Goal: Contribute content: Contribute content

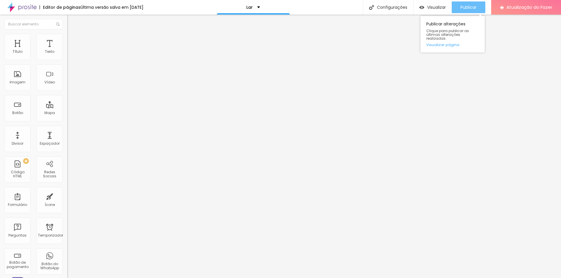
click at [472, 8] on font "Publicar" at bounding box center [468, 7] width 16 height 6
type input "2"
type input "3"
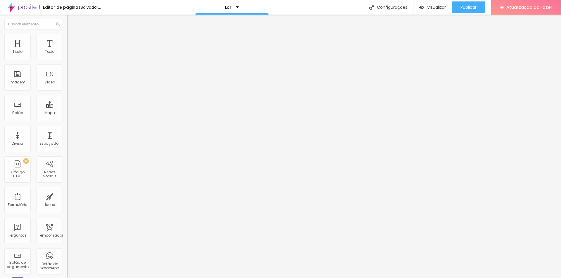
type input "2"
type input "1"
type input "0"
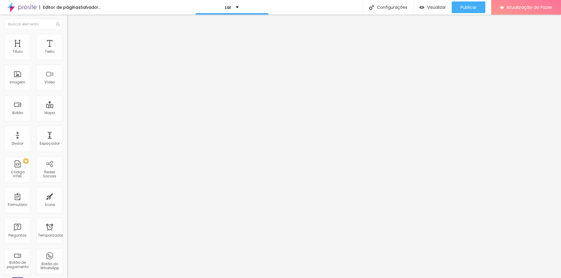
type input "0"
type input "1"
type input "2"
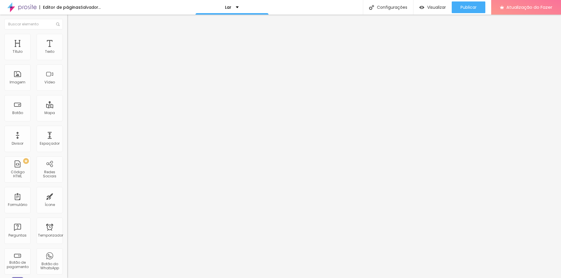
type input "3"
type input "4"
type input "5"
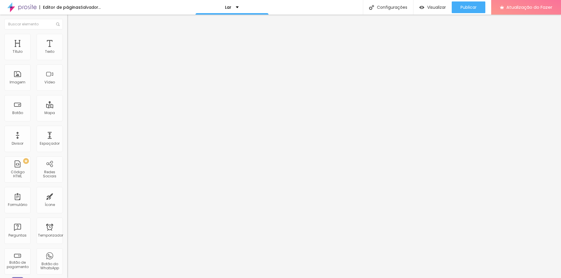
type input "5"
type input "6"
type input "7"
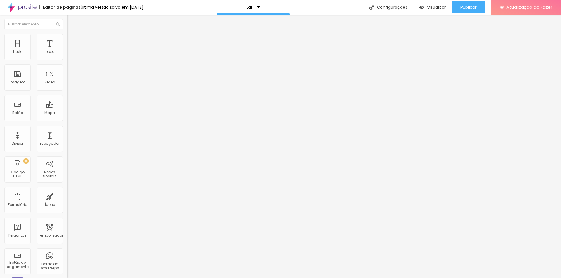
type input "6"
type input "5"
type input "4"
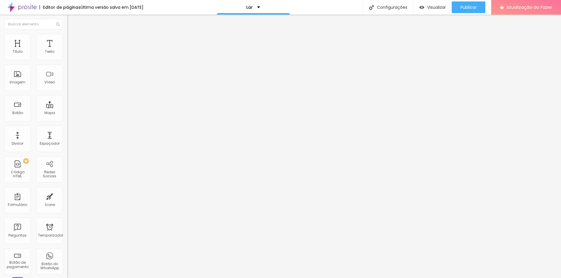
type input "4"
type input "3"
type input "2"
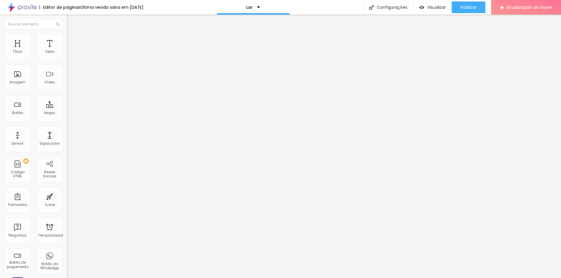
type input "1"
type input "0"
type input "1"
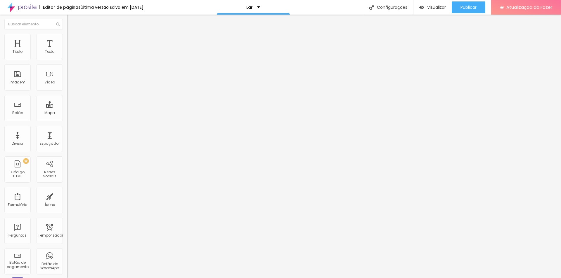
type input "1"
type input "0"
drag, startPoint x: 17, startPoint y: 92, endPoint x: 4, endPoint y: 92, distance: 13.1
type input "0"
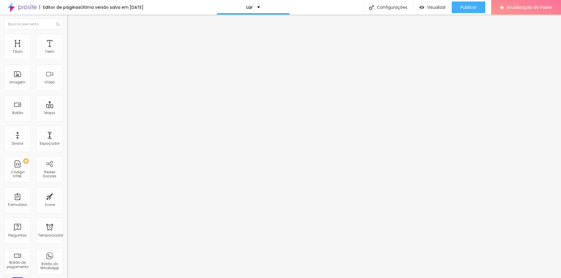
type input "0.1"
type input "0.2"
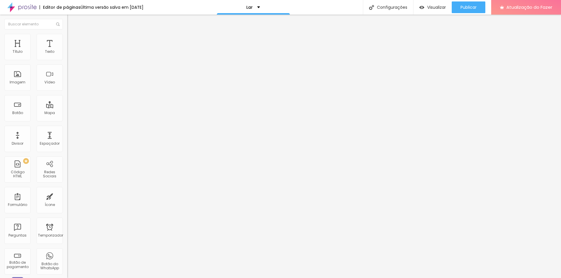
type input "0.3"
type input "0.4"
type input "0.5"
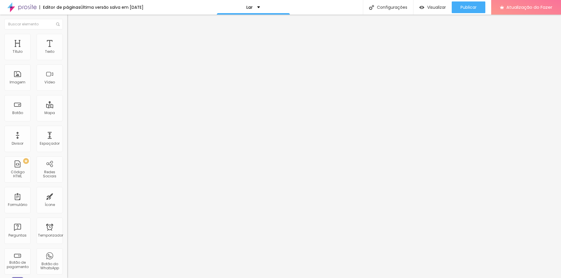
type input "0.5"
type input "0.4"
type input "0.3"
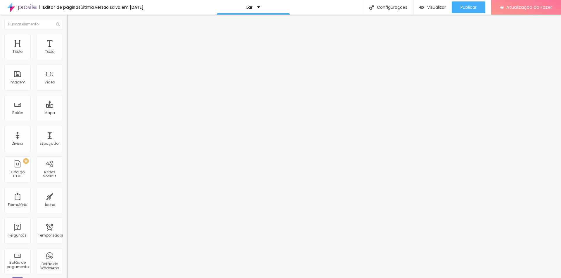
type input "0.2"
type input "0.1"
type input "0"
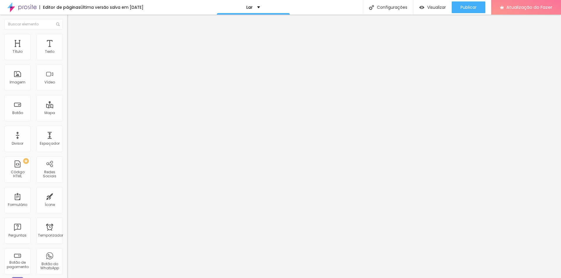
type input "0"
type input "0.1"
type input "0.2"
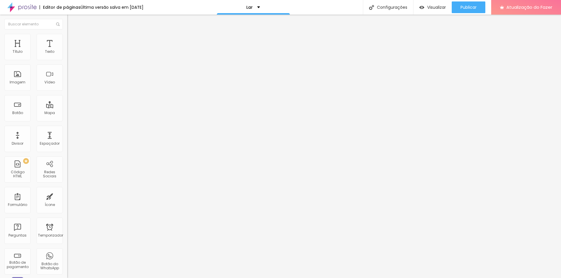
type input "0.3"
type input "0.4"
type input "0.3"
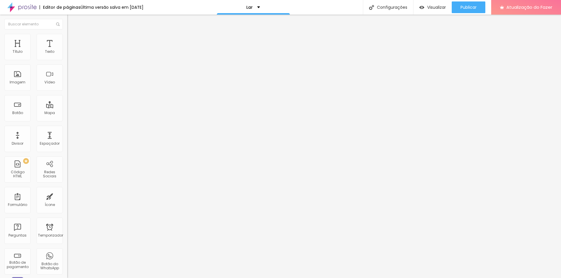
type input "0.3"
type input "0.2"
type input "0.3"
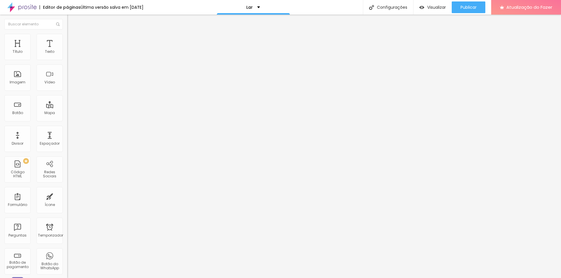
type input "0.4"
type input "0.3"
type input "0.2"
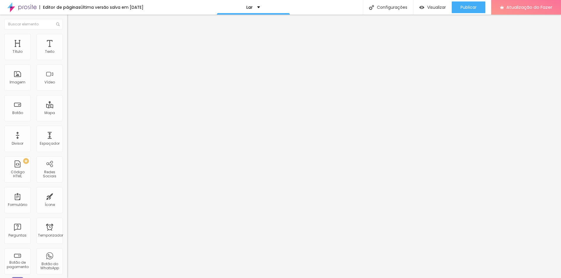
type input "0.2"
type input "0.1"
type input "0.2"
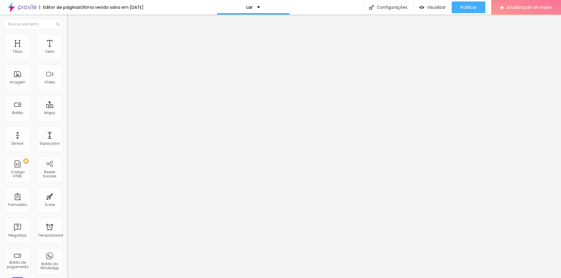
click at [67, 190] on input "range" at bounding box center [86, 192] width 38 height 5
click at [429, 5] on font "Visualizar" at bounding box center [436, 7] width 19 height 6
type input "0.4"
type input "0.5"
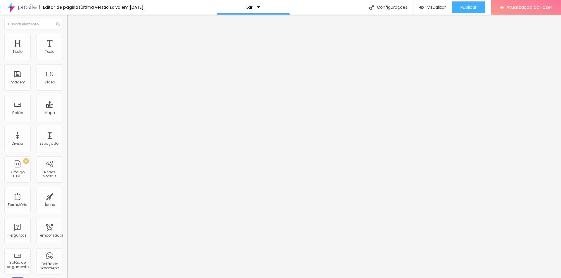
type input "0.5"
type input "0.6"
type input "0.7"
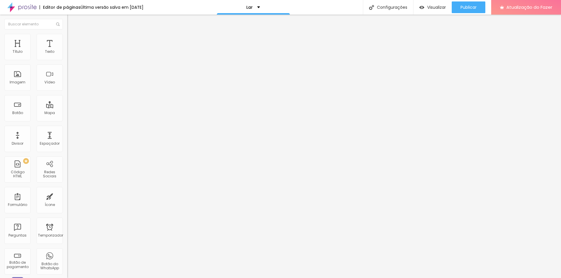
type input "0.8"
type input "0.9"
type input "1"
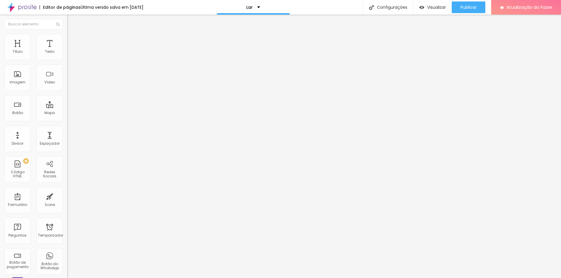
type input "1"
type input "1.1"
type input "1.2"
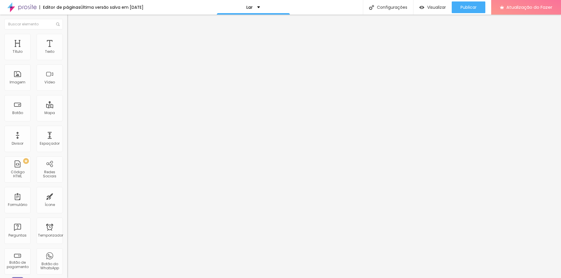
type input "1.3"
type input "1.5"
type input "1.6"
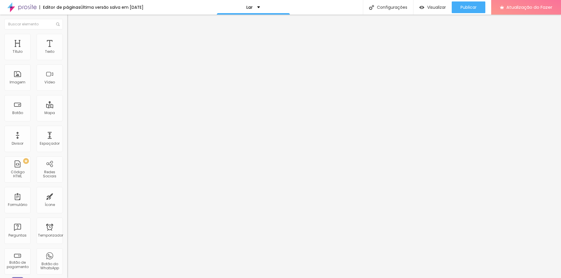
type input "1.6"
type input "1.5"
type input "1.3"
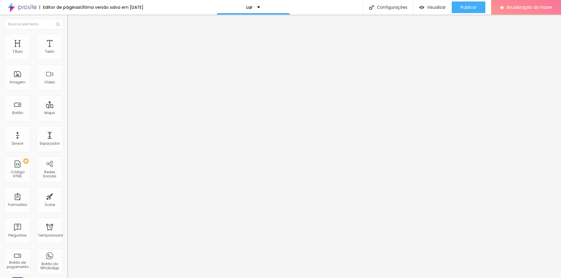
type input "1.2"
type input "1.1"
type input "1"
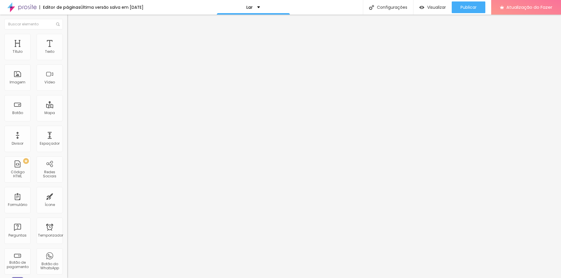
type input "1"
type input "0.9"
type input "0.8"
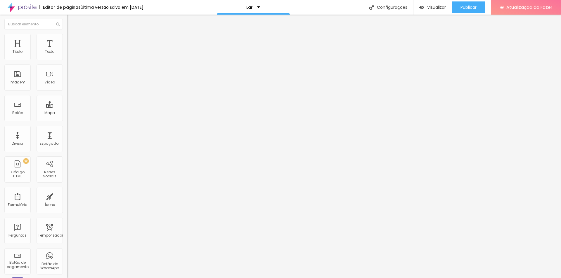
type input "0.7"
type input "0.6"
type input "0.5"
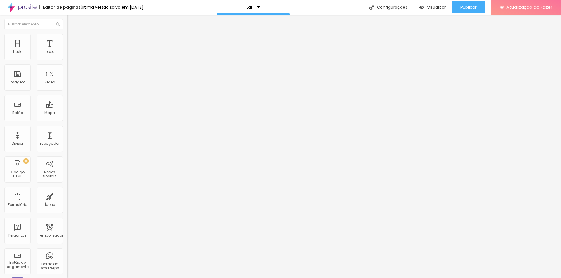
type input "0.5"
type input "0.3"
type input "0.2"
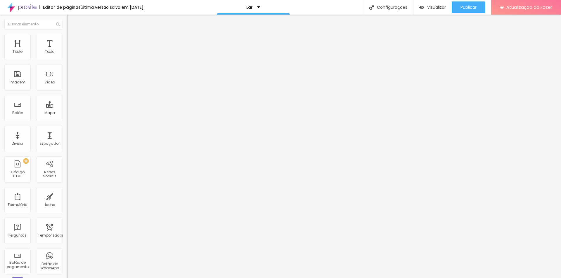
type input "0"
type input "0.1"
type input "0.2"
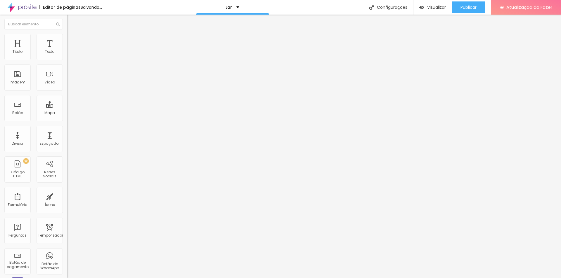
type input "0.2"
click at [67, 190] on input "range" at bounding box center [86, 192] width 38 height 5
type input "2"
type input "4"
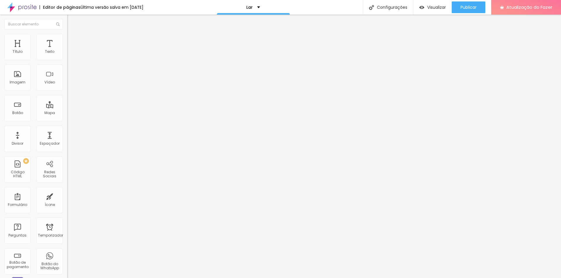
type input "4"
type input "6"
type input "7"
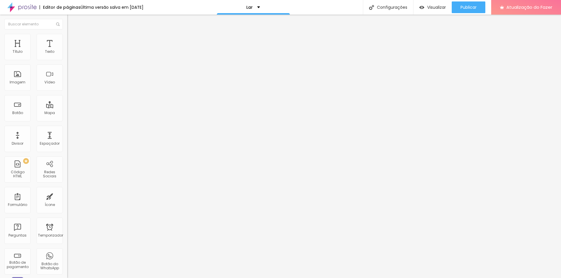
type input "6"
type input "4"
type input "3"
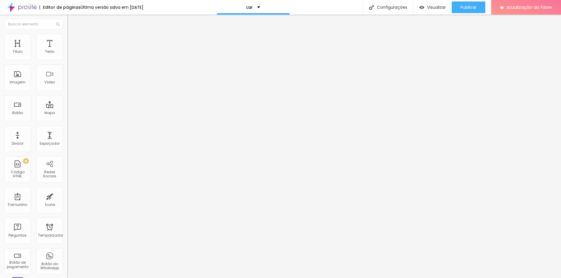
type input "3"
type input "1"
type input "0"
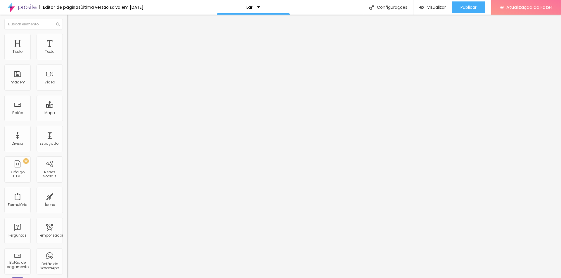
type input "1"
type input "2"
type input "3"
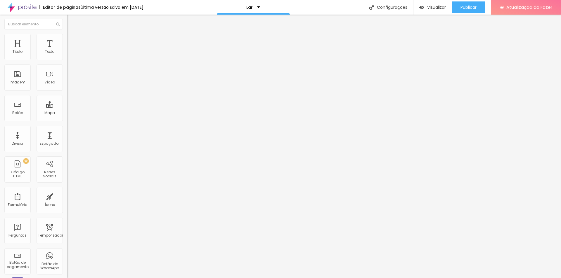
type input "3"
type input "4"
type input "3"
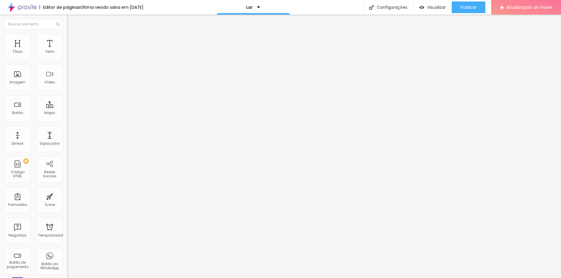
type input "4"
type input "5"
type input "6"
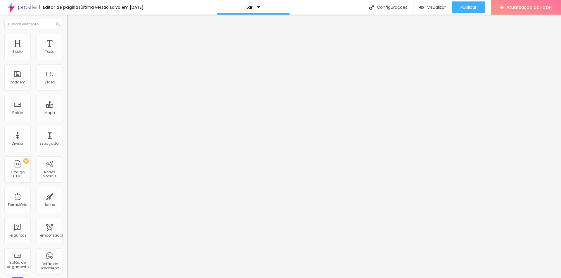
type input "6"
type input "7"
type input "8"
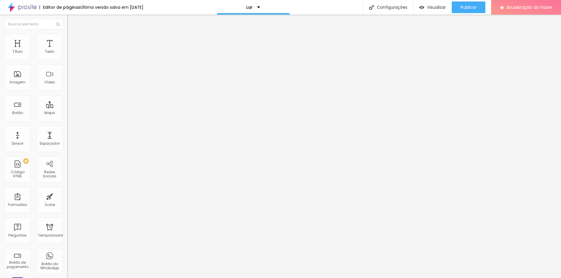
type input "7"
type input "6"
drag, startPoint x: 11, startPoint y: 91, endPoint x: 24, endPoint y: 91, distance: 12.3
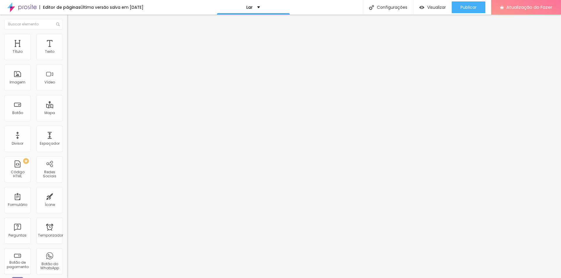
type input "6"
click at [425, 8] on div "Visualizar" at bounding box center [432, 7] width 27 height 5
click at [72, 21] on img "button" at bounding box center [74, 21] width 5 height 5
type input "13"
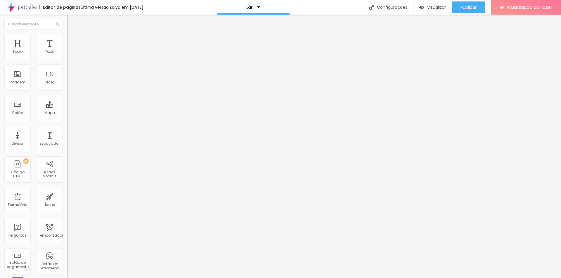
type input "13"
type input "12"
type input "13"
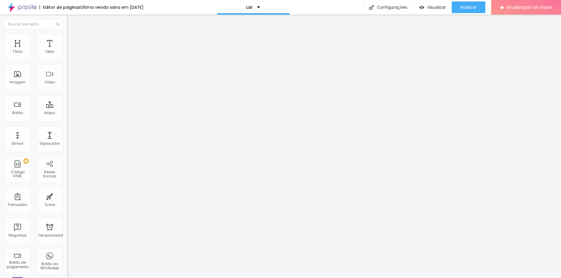
type input "14"
type input "15"
type input "16"
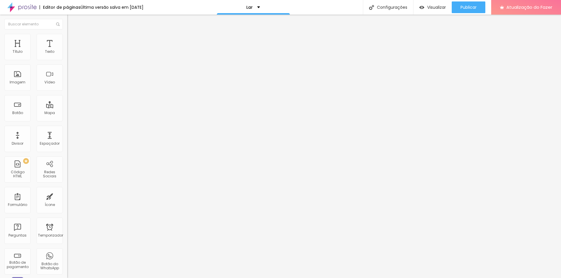
type input "16"
type input "15"
type input "14"
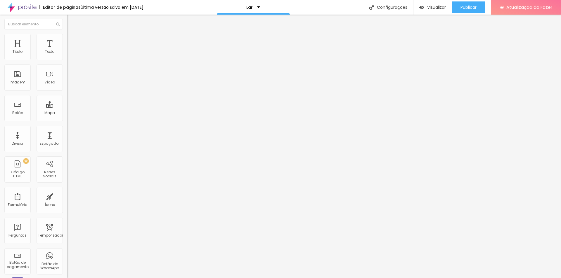
drag, startPoint x: 22, startPoint y: 58, endPoint x: 26, endPoint y: 56, distance: 3.5
click at [67, 107] on input "range" at bounding box center [86, 109] width 38 height 5
click at [67, 190] on input "range" at bounding box center [86, 192] width 38 height 5
drag, startPoint x: 36, startPoint y: 79, endPoint x: 39, endPoint y: 78, distance: 4.1
click at [67, 273] on input "range" at bounding box center [86, 275] width 38 height 5
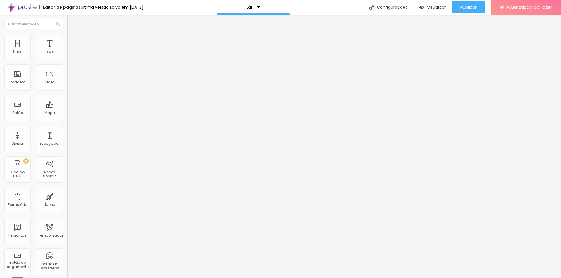
drag, startPoint x: 25, startPoint y: 91, endPoint x: 14, endPoint y: 90, distance: 11.2
click at [436, 11] on div "Visualizar" at bounding box center [432, 7] width 27 height 12
drag, startPoint x: 15, startPoint y: 91, endPoint x: 22, endPoint y: 89, distance: 7.7
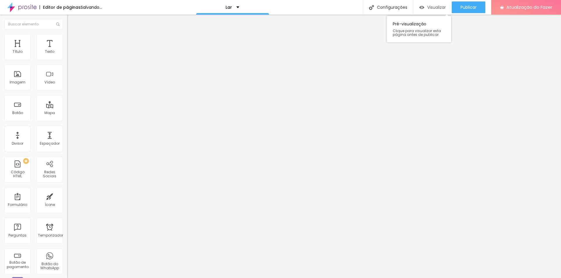
click at [421, 8] on img "button" at bounding box center [421, 7] width 5 height 5
drag, startPoint x: 22, startPoint y: 92, endPoint x: 18, endPoint y: 91, distance: 4.0
click at [429, 3] on div "Visualizar" at bounding box center [432, 7] width 27 height 12
drag, startPoint x: 13, startPoint y: 70, endPoint x: 10, endPoint y: 70, distance: 3.8
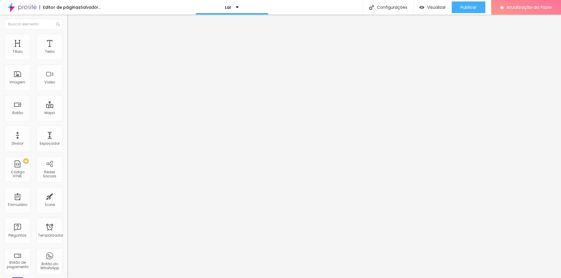
click at [67, 190] on input "range" at bounding box center [86, 192] width 38 height 5
click at [449, 5] on icon "button" at bounding box center [448, 7] width 7 height 7
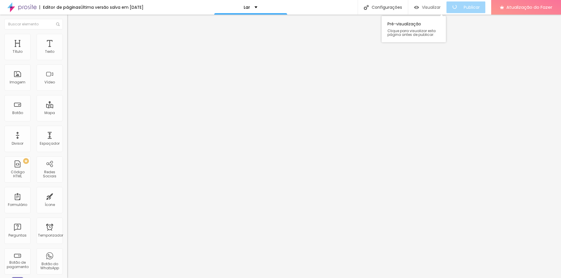
click at [434, 6] on font "Visualizar" at bounding box center [431, 7] width 19 height 6
drag, startPoint x: 23, startPoint y: 57, endPoint x: 29, endPoint y: 57, distance: 6.1
click at [67, 107] on input "range" at bounding box center [86, 109] width 38 height 5
click at [415, 11] on button "Visualizar" at bounding box center [432, 7] width 38 height 12
drag, startPoint x: 16, startPoint y: 56, endPoint x: 26, endPoint y: 56, distance: 10.2
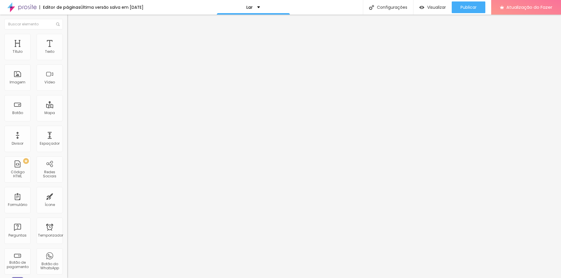
click at [67, 107] on input "range" at bounding box center [86, 109] width 38 height 5
click at [441, 13] on div "Pré-visualização Clique para visualizar esta página antes de publicar." at bounding box center [419, 27] width 64 height 29
click at [440, 8] on font "Visualizar" at bounding box center [436, 7] width 19 height 6
click at [441, 8] on font "Visualizar" at bounding box center [436, 7] width 19 height 6
click at [67, 190] on input "range" at bounding box center [86, 192] width 38 height 5
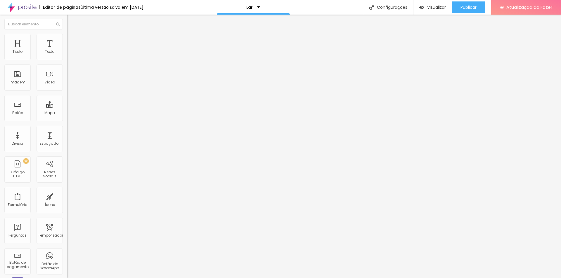
drag, startPoint x: 15, startPoint y: 70, endPoint x: 9, endPoint y: 69, distance: 5.3
click at [67, 190] on input "range" at bounding box center [86, 192] width 38 height 5
click at [67, 273] on input "range" at bounding box center [86, 275] width 38 height 5
click at [427, 10] on font "Visualizar" at bounding box center [436, 7] width 19 height 6
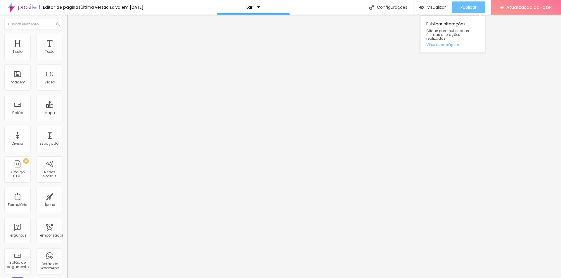
click at [464, 11] on div "Publicar" at bounding box center [468, 7] width 16 height 12
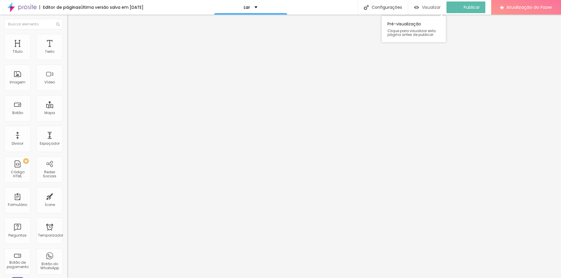
click at [427, 11] on div "Visualizar" at bounding box center [427, 7] width 27 height 12
